Goal: Information Seeking & Learning: Understand process/instructions

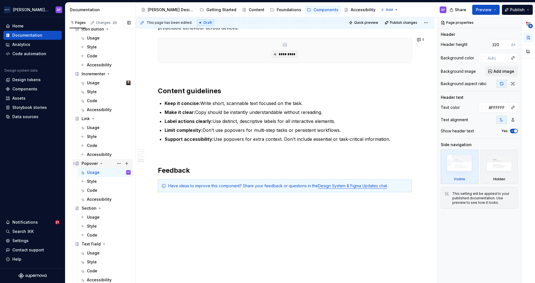
type textarea "*"
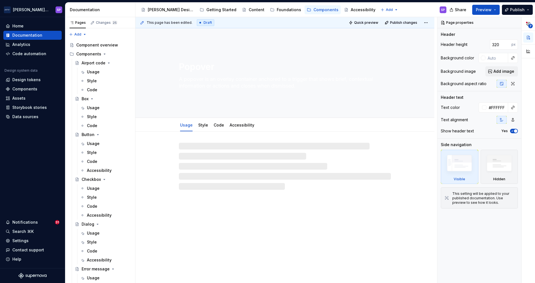
type textarea "*"
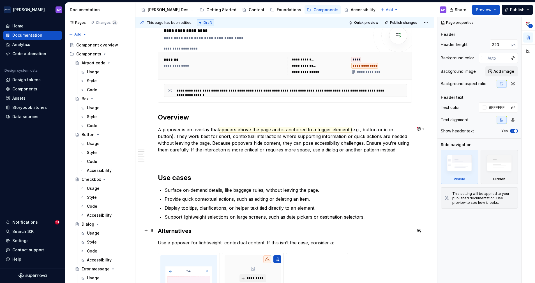
scroll to position [256, 0]
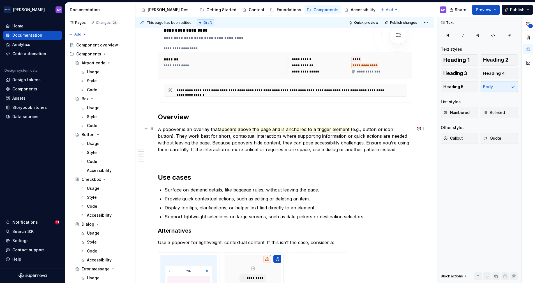
click at [269, 131] on span "appears above the page and is anchored to a trigger element (" at bounding box center [285, 130] width 133 height 6
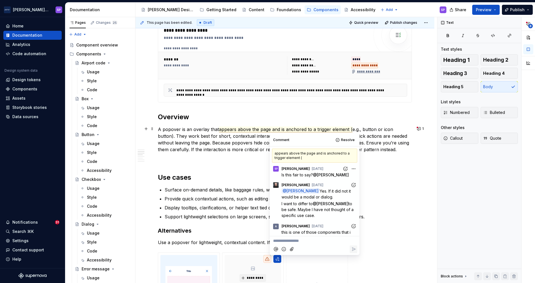
scroll to position [124, 0]
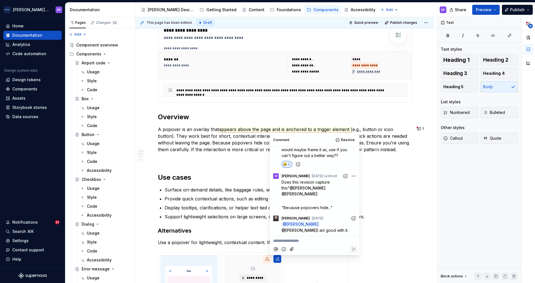
click at [300, 250] on div at bounding box center [314, 249] width 85 height 11
click at [292, 241] on p "**********" at bounding box center [314, 241] width 83 height 6
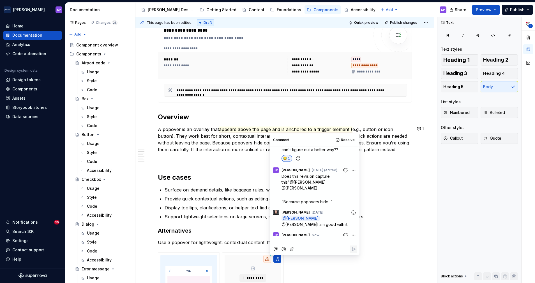
scroll to position [141, 0]
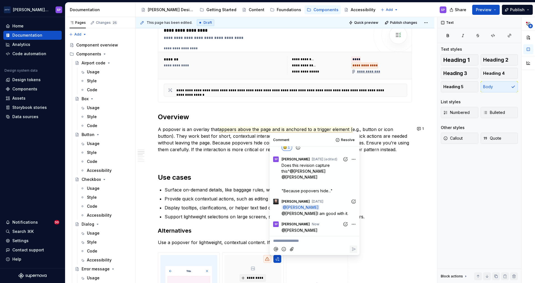
click at [397, 178] on h2 "Use cases" at bounding box center [285, 177] width 254 height 9
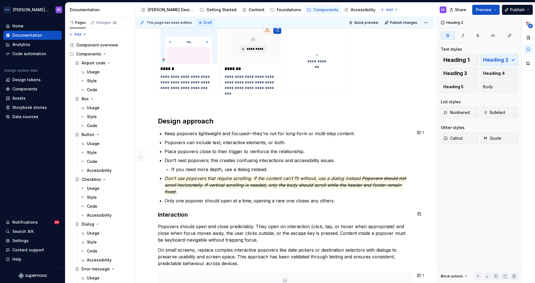
scroll to position [485, 0]
click at [416, 133] on button "1" at bounding box center [420, 133] width 11 height 8
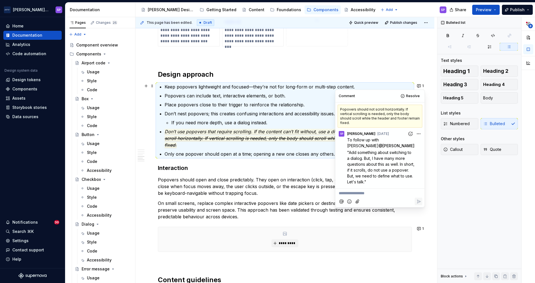
scroll to position [534, 0]
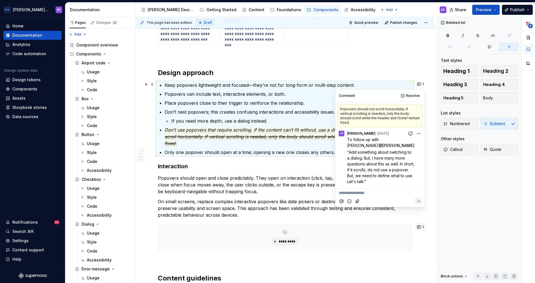
click at [415, 229] on button "1" at bounding box center [420, 227] width 11 height 8
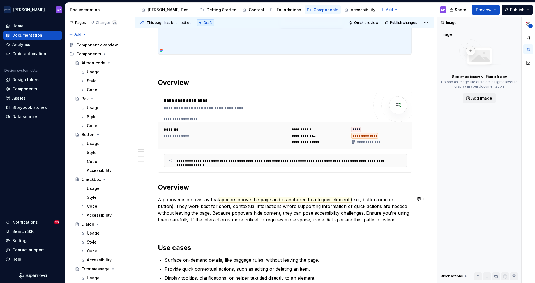
scroll to position [0, 0]
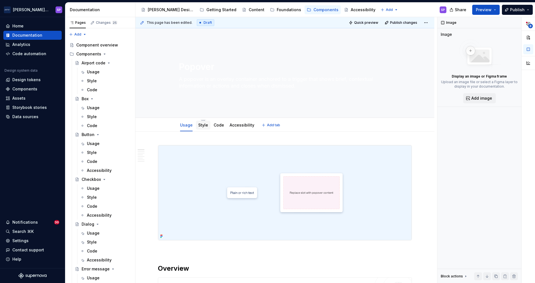
click at [198, 127] on div "Style" at bounding box center [203, 125] width 10 height 6
click at [204, 125] on link "Style" at bounding box center [203, 125] width 10 height 5
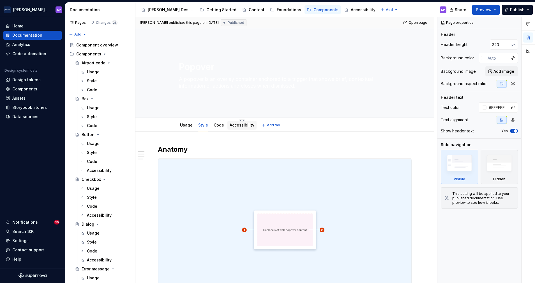
click at [238, 128] on div "Accessibility" at bounding box center [241, 125] width 25 height 7
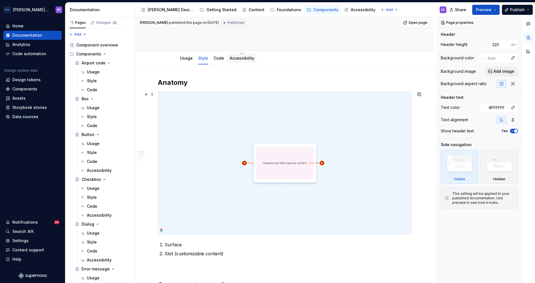
scroll to position [78, 0]
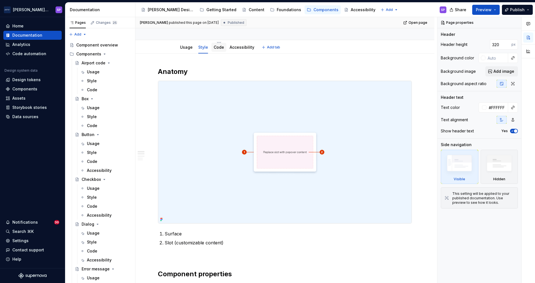
click at [214, 48] on link "Code" at bounding box center [218, 47] width 10 height 5
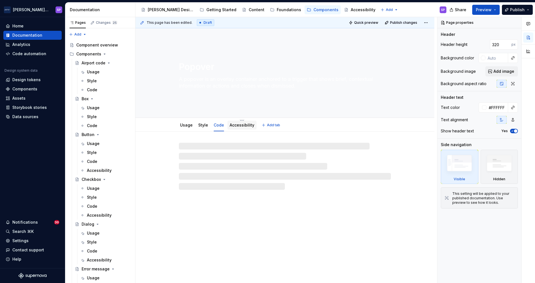
click at [238, 124] on link "Accessibility" at bounding box center [241, 125] width 25 height 5
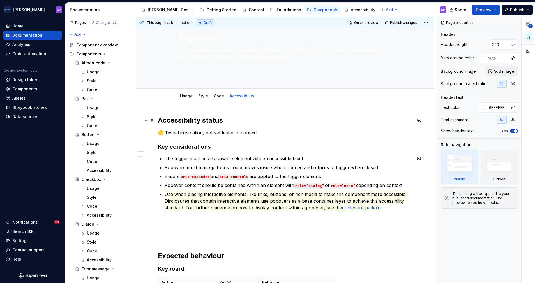
scroll to position [29, 0]
click at [232, 196] on span "Use when placing interactive elements, like links, buttons, or rich media to ma…" at bounding box center [285, 200] width 243 height 19
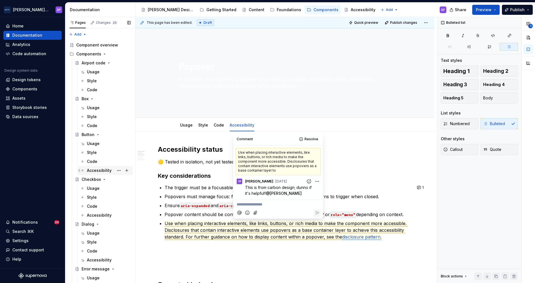
scroll to position [15, 0]
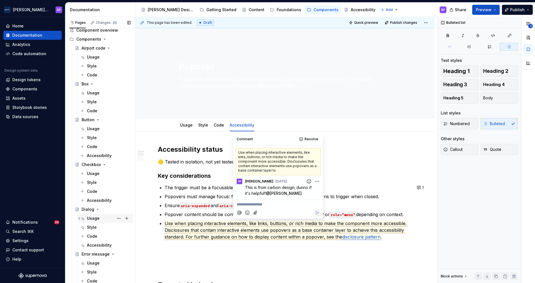
click at [94, 218] on div "Usage" at bounding box center [93, 219] width 13 height 6
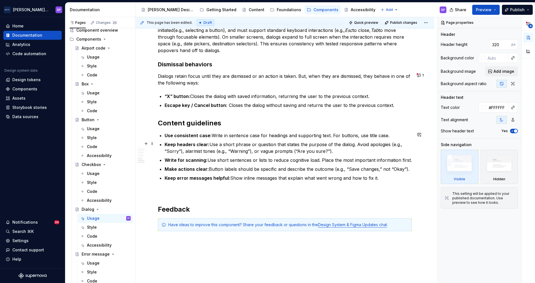
scroll to position [634, 0]
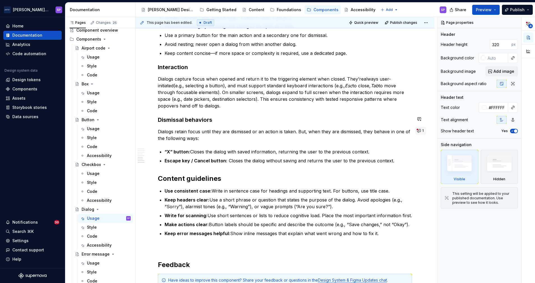
click at [415, 128] on button "1" at bounding box center [420, 131] width 11 height 8
type textarea "*"
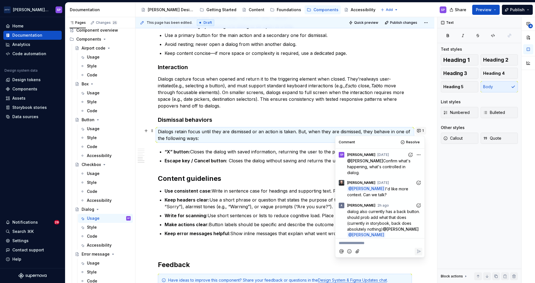
scroll to position [3, 0]
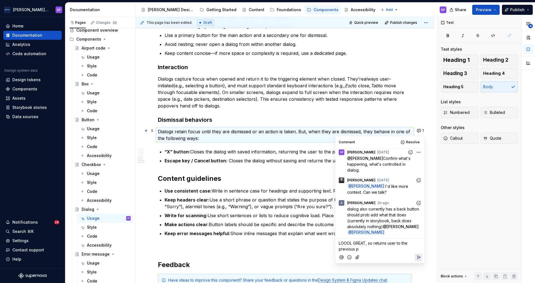
drag, startPoint x: 365, startPoint y: 250, endPoint x: 291, endPoint y: 237, distance: 75.2
click at [291, 237] on body "Porter Airlines SP Home Documentation Analytics Code automation Design system d…" at bounding box center [267, 141] width 535 height 283
drag, startPoint x: 366, startPoint y: 249, endPoint x: 368, endPoint y: 244, distance: 5.7
click at [368, 244] on p "LOOOL GREAT, so returns user to the previous p" at bounding box center [379, 246] width 82 height 12
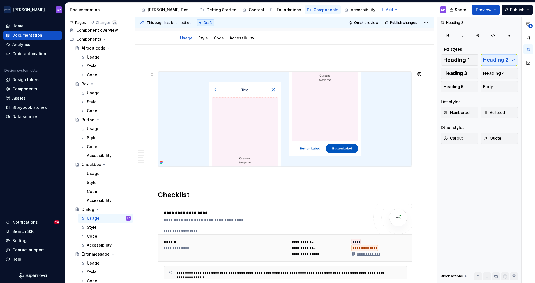
scroll to position [87, 0]
click at [235, 41] on div "Accessibility" at bounding box center [241, 39] width 25 height 6
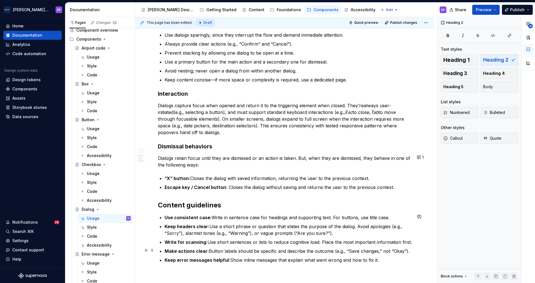
scroll to position [608, 0]
click at [415, 158] on button "1" at bounding box center [420, 157] width 11 height 8
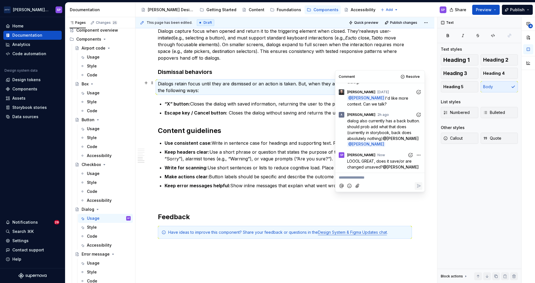
scroll to position [723, 0]
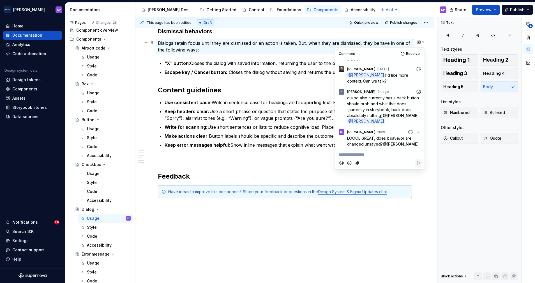
click at [198, 160] on p at bounding box center [285, 158] width 254 height 7
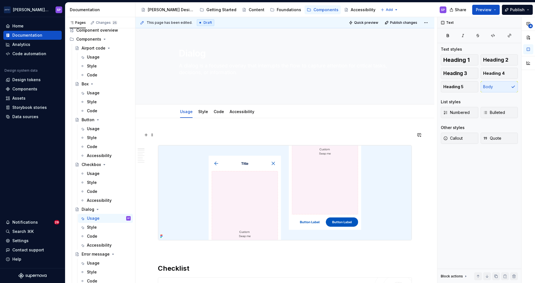
scroll to position [0, 0]
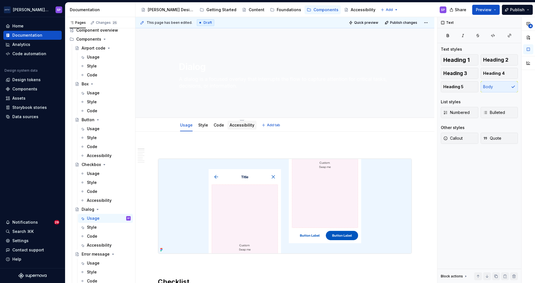
click at [233, 125] on link "Accessibility" at bounding box center [241, 125] width 25 height 5
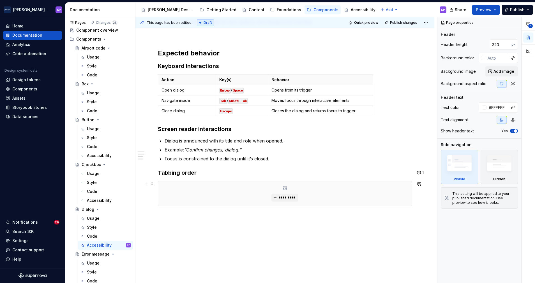
scroll to position [213, 0]
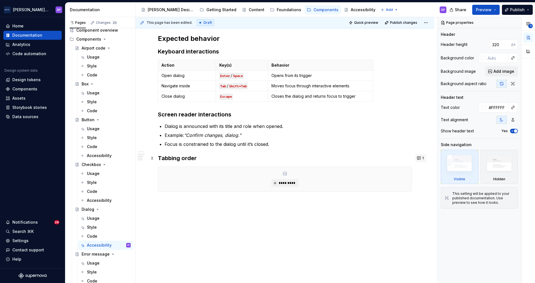
click at [418, 156] on button "1" at bounding box center [420, 158] width 11 height 8
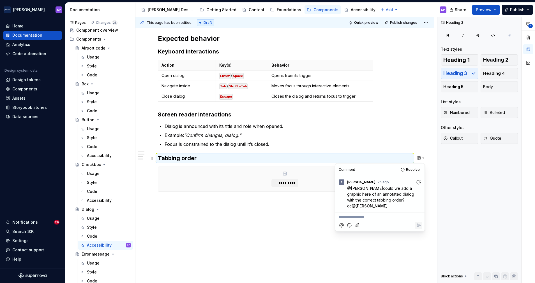
click at [348, 138] on p "Example: “Confirm changes, dialog.”" at bounding box center [287, 135] width 247 height 7
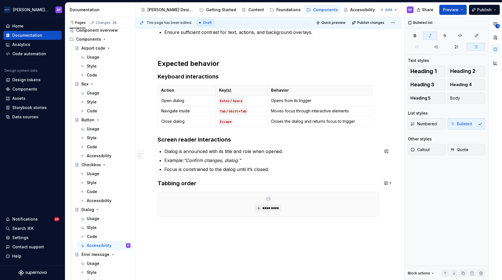
scroll to position [196, 0]
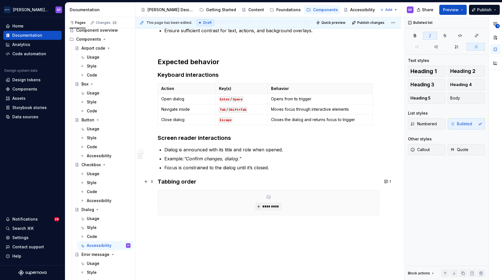
click at [378, 180] on div "Accessibility status 🟡 Tested in isolation, not yet tested in context. Key cons…" at bounding box center [268, 120] width 266 height 371
click at [390, 180] on span "1" at bounding box center [390, 181] width 1 height 4
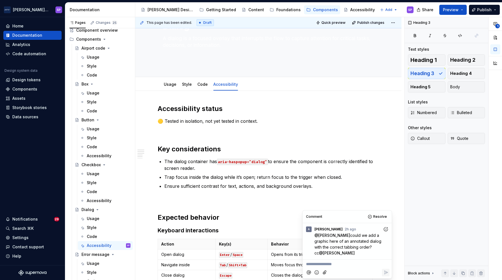
scroll to position [40, 0]
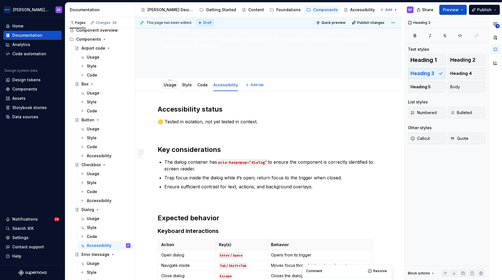
click at [173, 84] on link "Usage" at bounding box center [170, 84] width 13 height 5
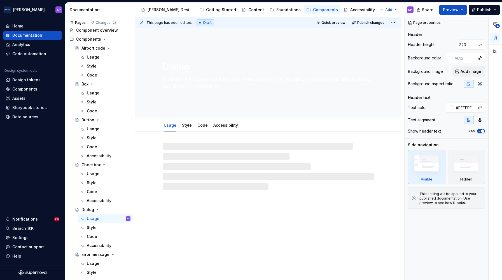
type textarea "*"
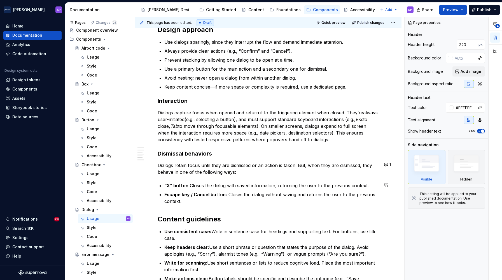
scroll to position [601, 0]
click at [383, 163] on button "1" at bounding box center [388, 164] width 11 height 8
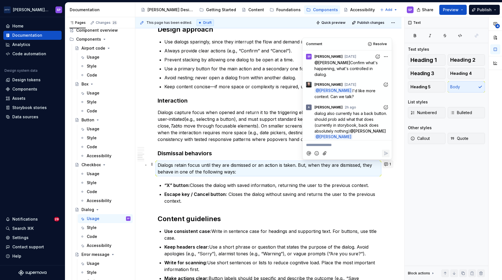
scroll to position [25, 0]
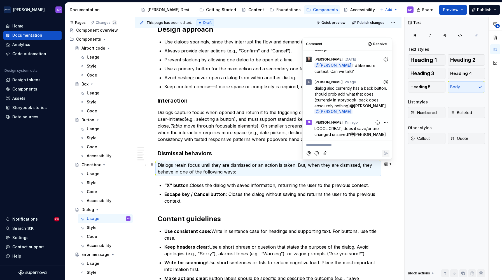
click at [333, 183] on commenthighlight "“X” button: Closes the dialog with saved information, returning the user to the…" at bounding box center [266, 185] width 205 height 6
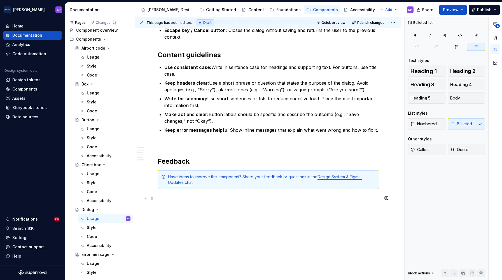
scroll to position [777, 0]
